Goal: Register for event/course

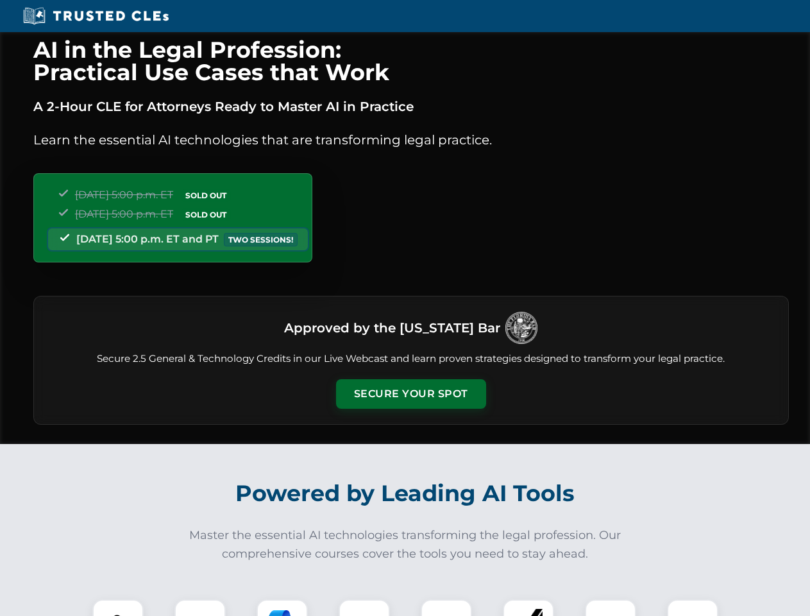
click at [410, 394] on button "Secure Your Spot" at bounding box center [411, 393] width 150 height 29
click at [118, 607] on img at bounding box center [117, 624] width 37 height 37
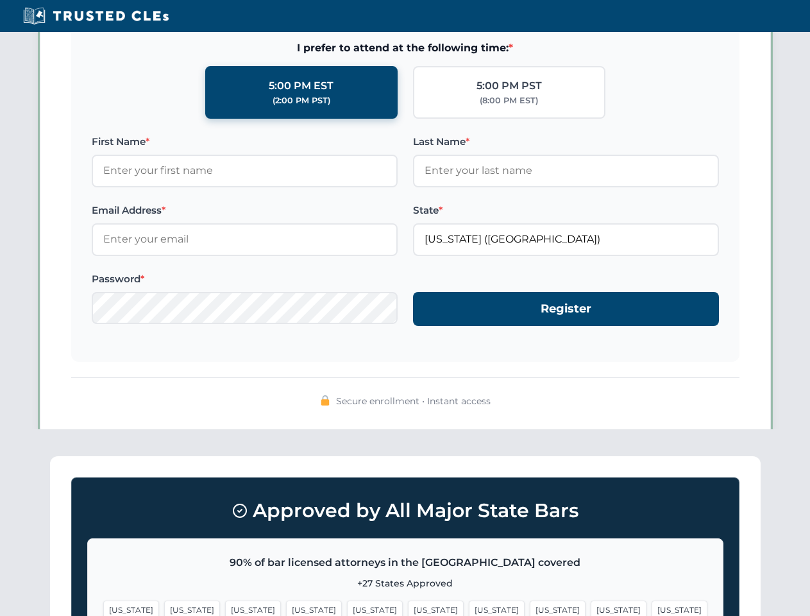
click at [469, 607] on span "[US_STATE]" at bounding box center [497, 609] width 56 height 19
click at [591, 607] on span "[US_STATE]" at bounding box center [619, 609] width 56 height 19
